Goal: Find specific page/section: Find specific page/section

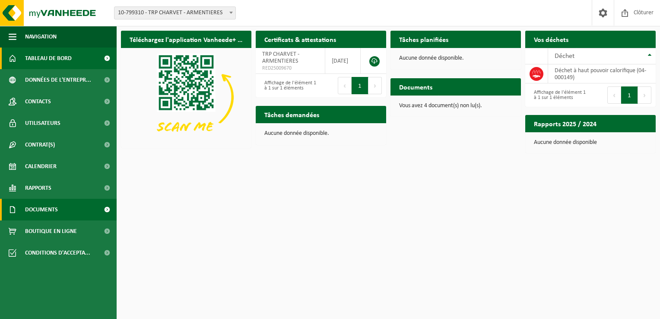
click at [54, 208] on span "Documents" at bounding box center [41, 210] width 33 height 22
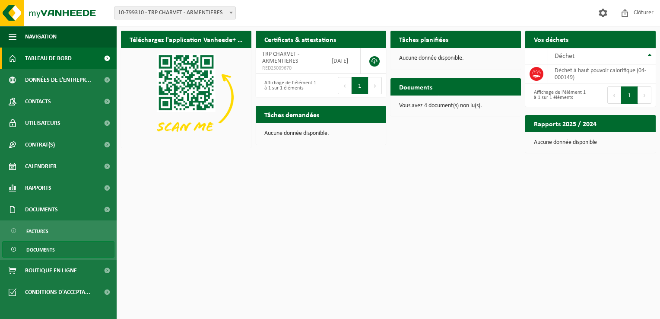
click at [50, 243] on span "Documents" at bounding box center [40, 250] width 29 height 16
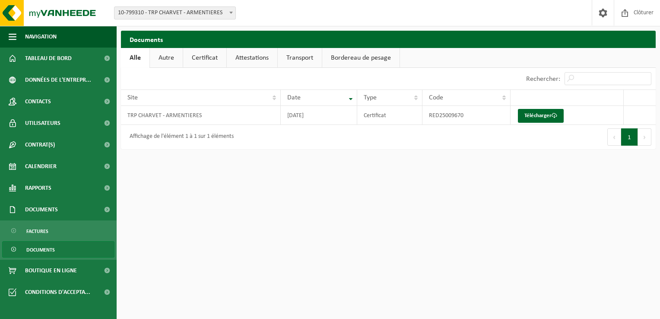
click at [364, 56] on link "Bordereau de pesage" at bounding box center [360, 58] width 77 height 20
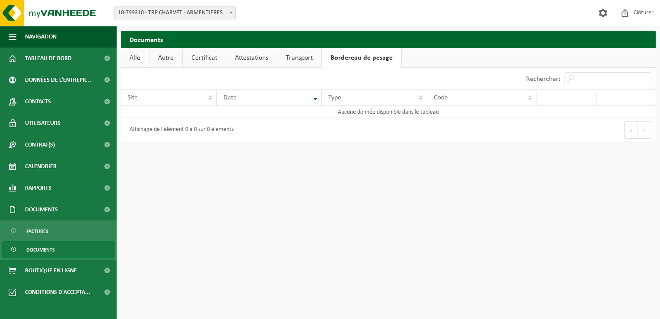
click at [306, 58] on link "Transport" at bounding box center [299, 58] width 44 height 20
click at [252, 59] on link "Attestations" at bounding box center [251, 58] width 51 height 20
click at [206, 58] on link "Certificat" at bounding box center [204, 58] width 43 height 20
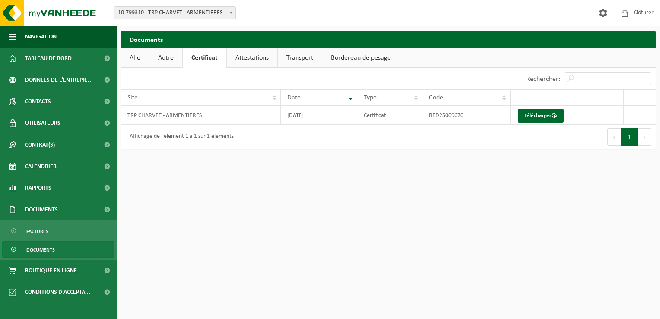
click at [170, 58] on link "Autre" at bounding box center [166, 58] width 33 height 20
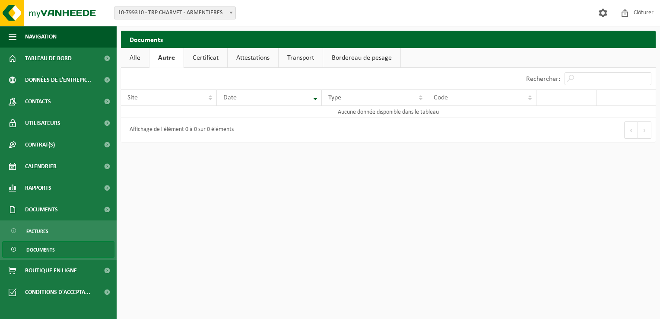
click at [128, 53] on link "Alle" at bounding box center [135, 58] width 28 height 20
